Goal: Task Accomplishment & Management: Manage account settings

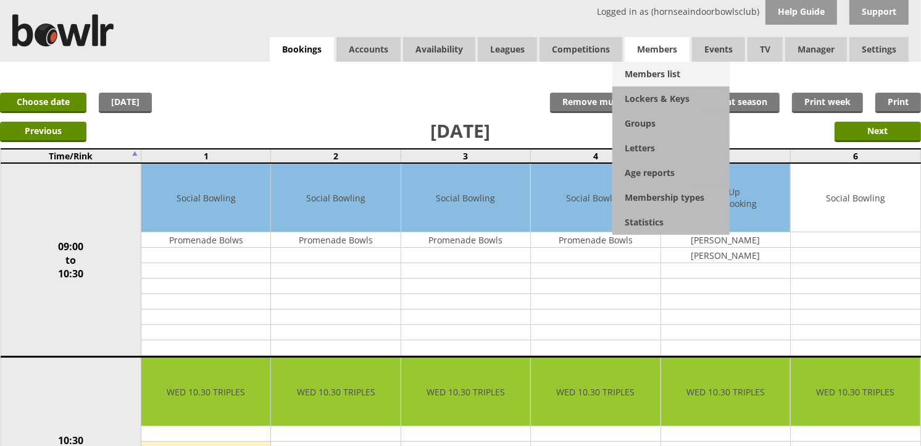
click at [648, 69] on link "Members list" at bounding box center [671, 74] width 117 height 25
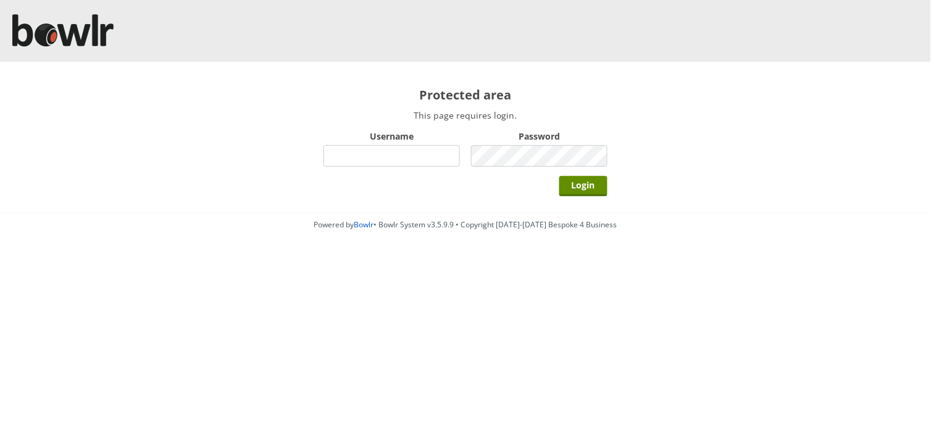
click at [423, 150] on input "Username" at bounding box center [392, 156] width 136 height 22
type input "hornseaindoorbowlsclub"
click at [559, 176] on input "Login" at bounding box center [583, 186] width 48 height 20
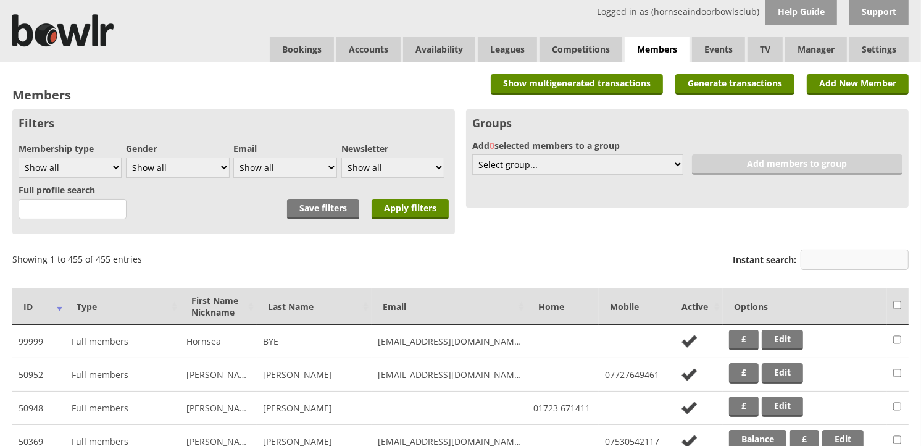
click at [857, 264] on input "Instant search:" at bounding box center [855, 259] width 108 height 20
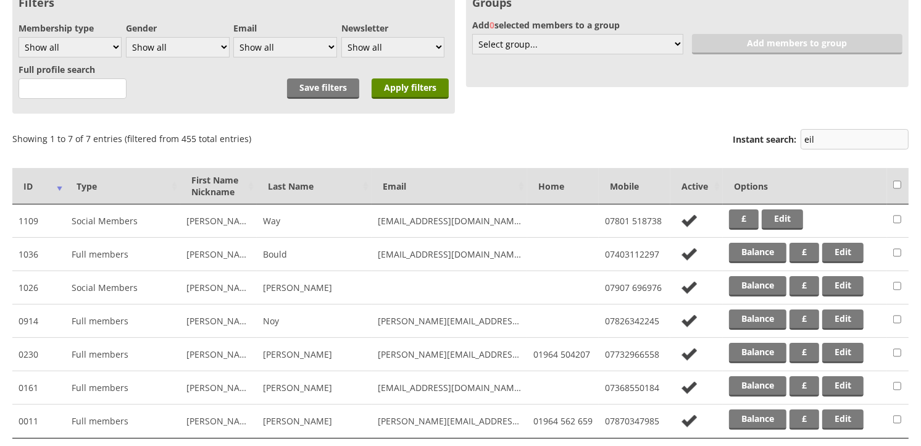
scroll to position [137, 0]
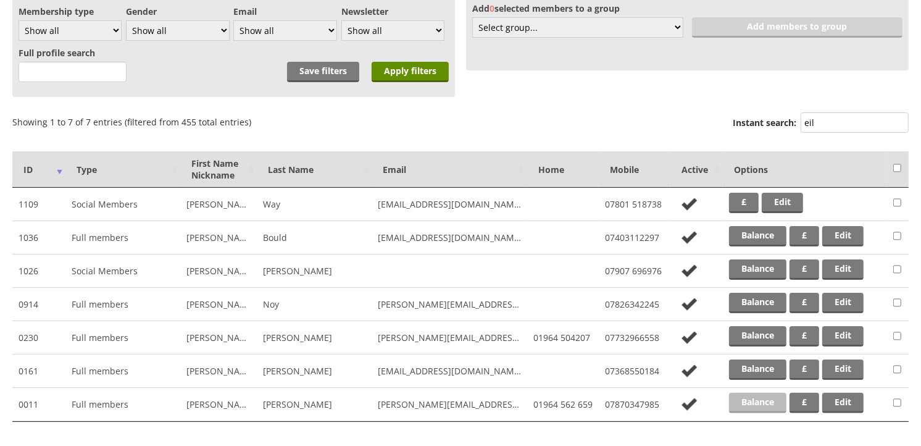
type input "eil"
click at [758, 402] on link "Balance" at bounding box center [757, 403] width 57 height 20
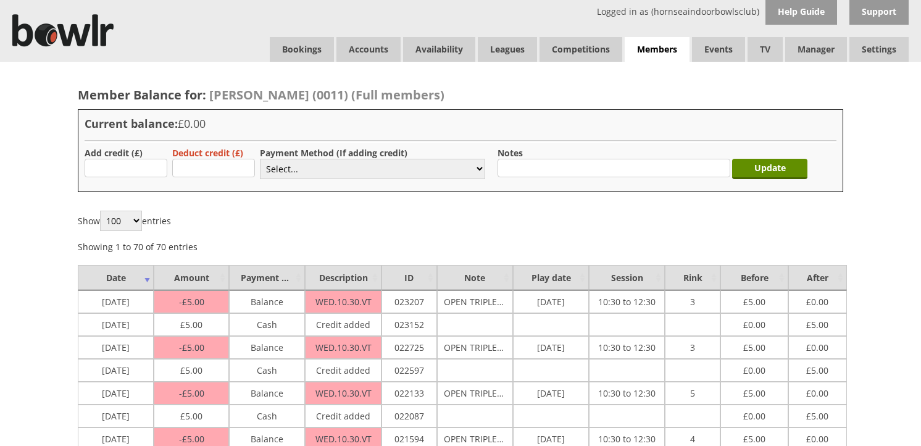
click at [142, 169] on input "text" at bounding box center [126, 168] width 83 height 19
type input "5.00"
click at [274, 169] on select "Select... Cash Card Cheque Bank Transfer Other Member Card Gift Voucher Balance" at bounding box center [372, 169] width 225 height 20
select select "1"
click at [260, 159] on select "Select... Cash Card Cheque Bank Transfer Other Member Card Gift Voucher Balance" at bounding box center [372, 169] width 225 height 20
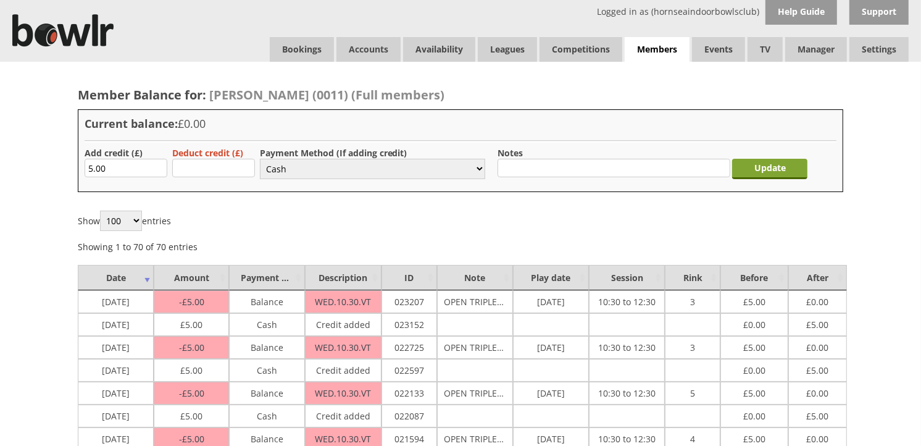
click at [780, 159] on input "Update" at bounding box center [769, 169] width 75 height 20
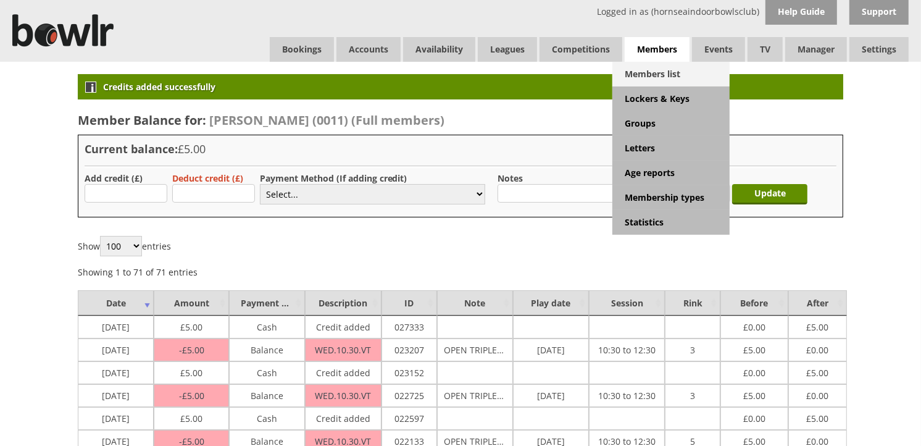
click at [668, 71] on link "Members list" at bounding box center [671, 74] width 117 height 25
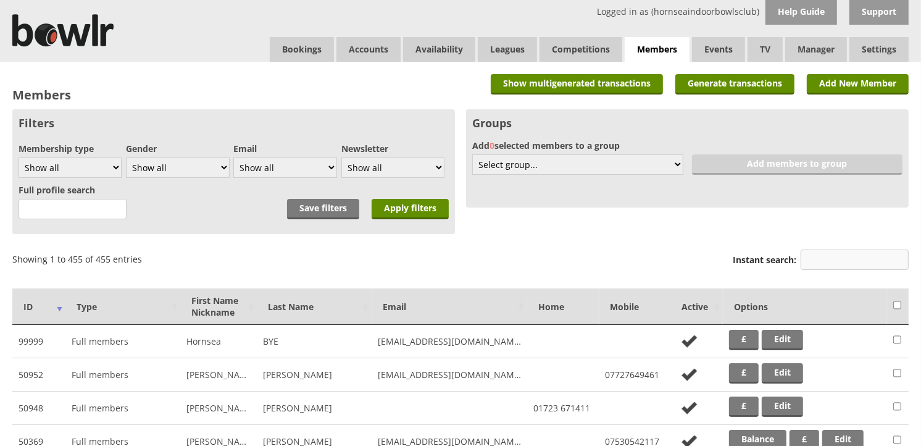
click at [837, 258] on input "Instant search:" at bounding box center [855, 259] width 108 height 20
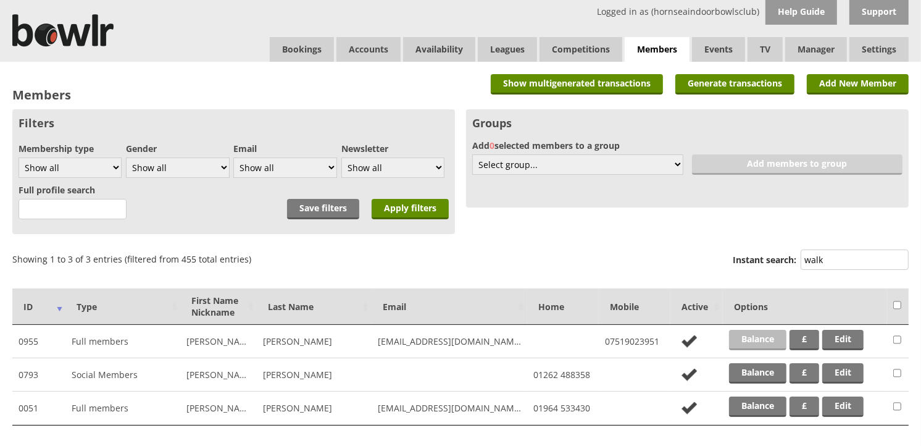
type input "walk"
click at [774, 340] on link "Balance" at bounding box center [757, 340] width 57 height 20
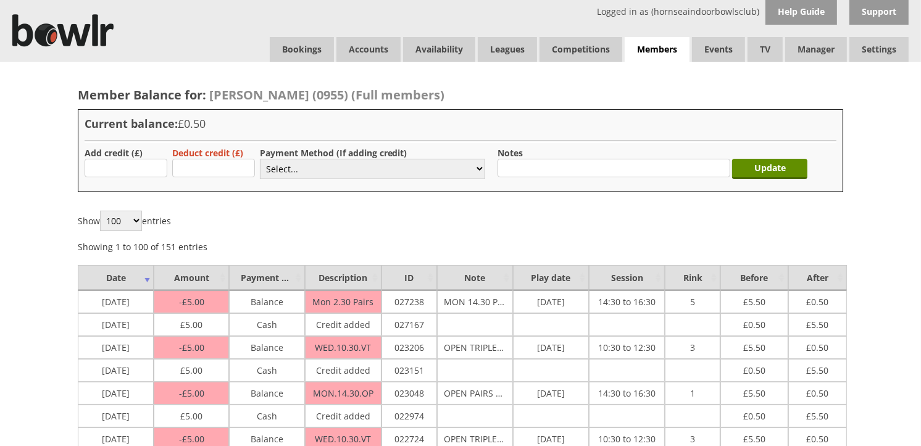
type input "5.00"
click at [306, 165] on select "Select... Cash Card Cheque Bank Transfer Other Member Card Gift Voucher Balance" at bounding box center [372, 169] width 225 height 20
select select "1"
click at [260, 159] on select "Select... Cash Card Cheque Bank Transfer Other Member Card Gift Voucher Balance" at bounding box center [372, 169] width 225 height 20
click at [798, 168] on input "Update" at bounding box center [769, 169] width 75 height 20
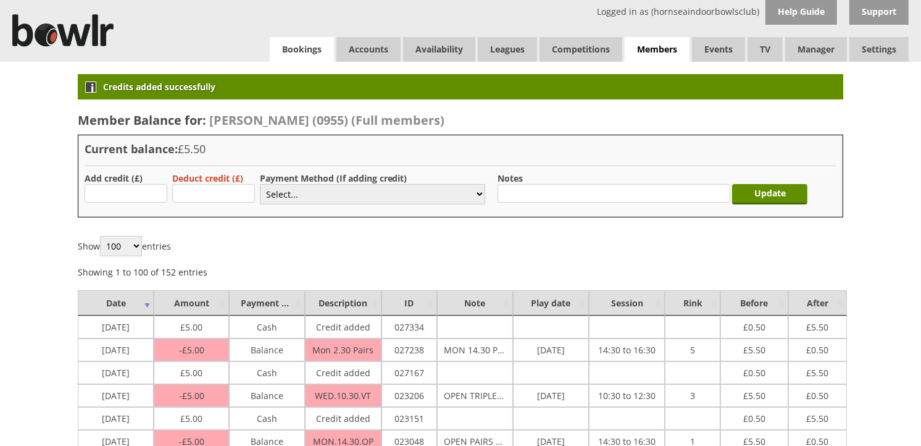
click at [292, 48] on link "Bookings" at bounding box center [302, 49] width 64 height 25
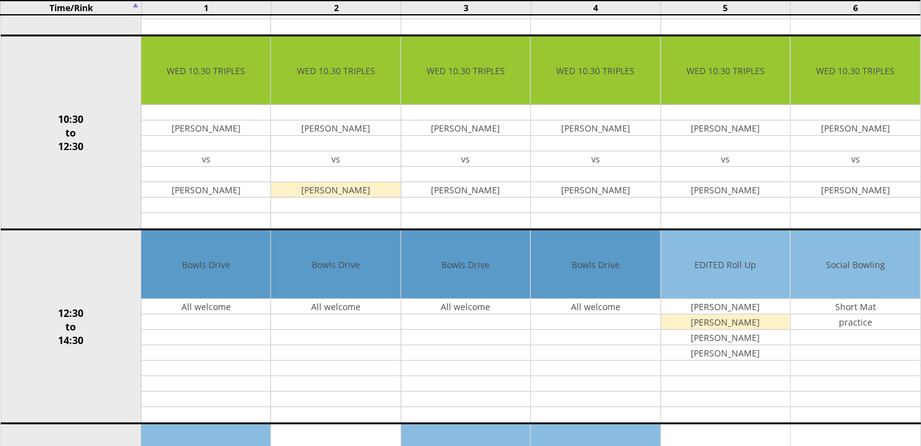
scroll to position [343, 0]
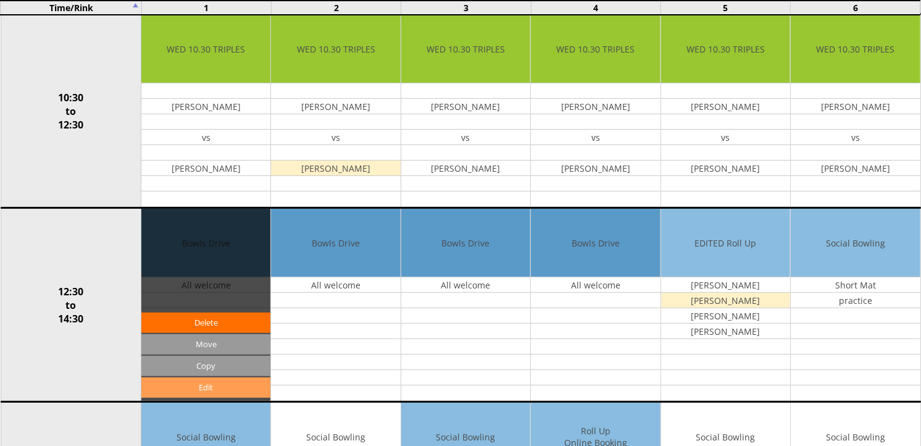
click at [213, 390] on link "Edit" at bounding box center [205, 387] width 129 height 20
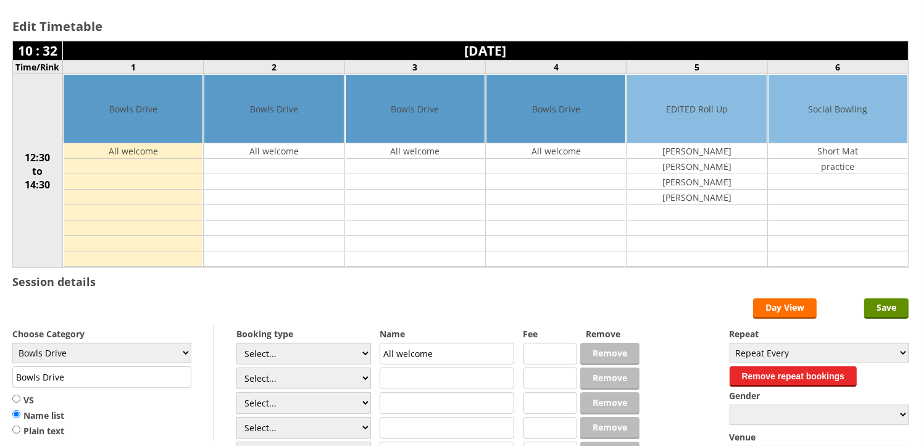
scroll to position [69, 0]
click at [362, 357] on select "Select... Club Competition (Member) Club Competition (Visitor) National (Member…" at bounding box center [303, 354] width 135 height 22
select select "1_50"
click at [236, 343] on select "Select... Club Competition (Member) Club Competition (Visitor) National (Member…" at bounding box center [303, 354] width 135 height 22
type input "5.0000"
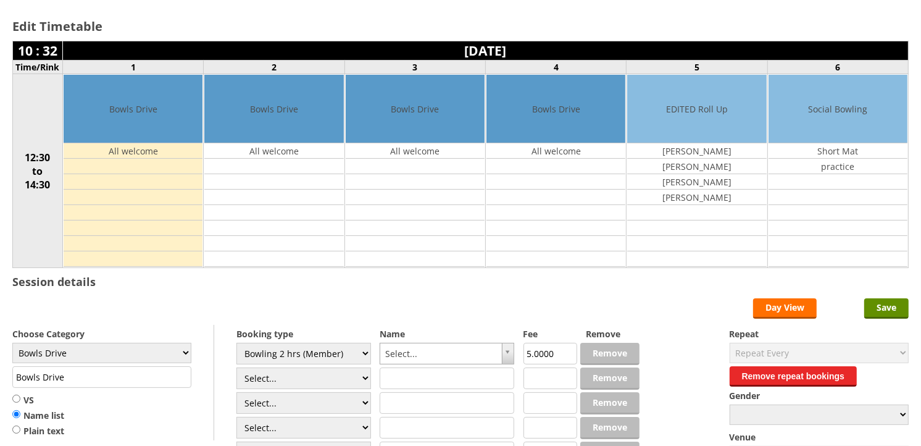
click at [397, 383] on input "text" at bounding box center [447, 378] width 135 height 22
type input "meg"
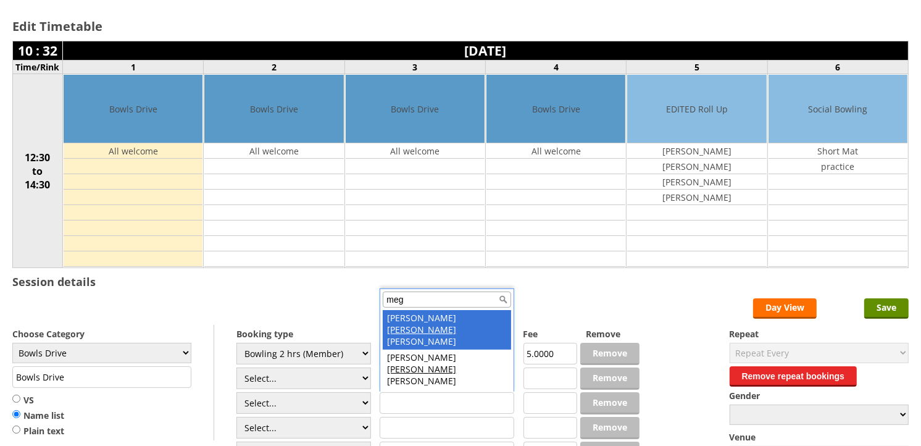
type input "meg"
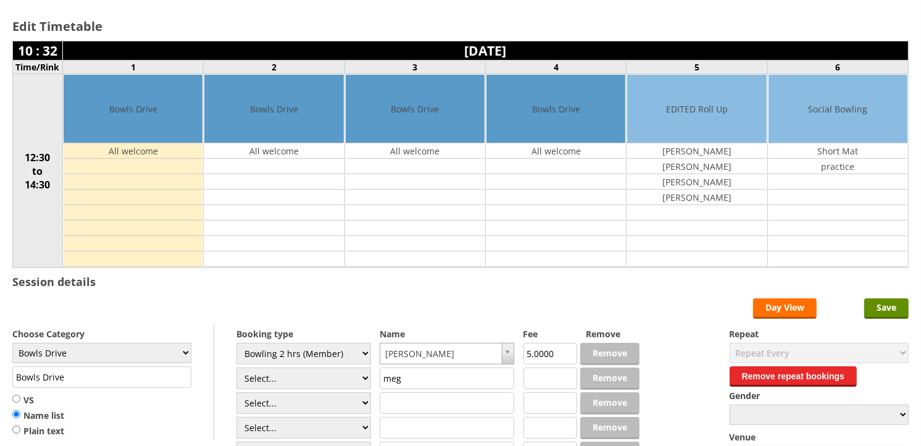
click at [417, 378] on input "meg" at bounding box center [447, 378] width 135 height 22
type input "m"
click at [869, 307] on input "Save" at bounding box center [886, 308] width 44 height 20
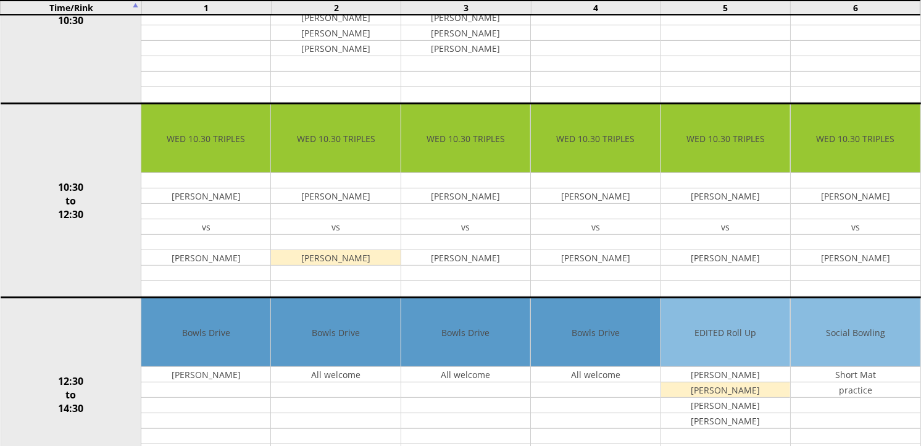
scroll to position [274, 0]
